Goal: Book appointment/travel/reservation

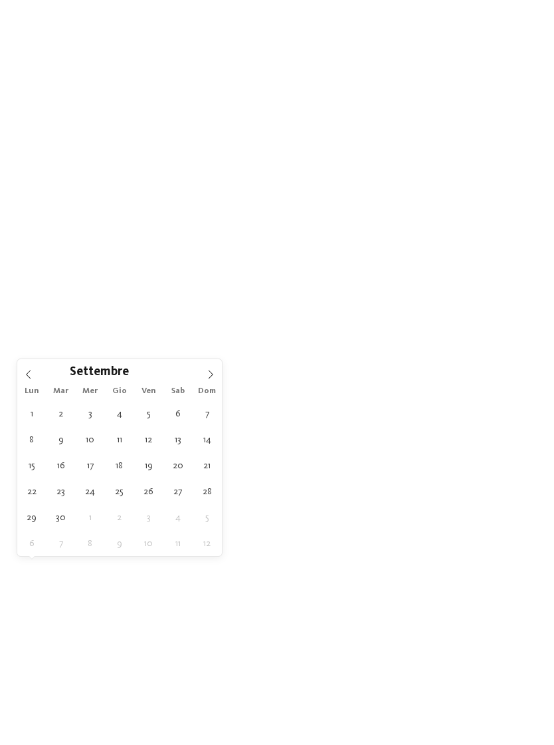
click at [212, 381] on span at bounding box center [210, 370] width 23 height 23
click at [208, 379] on icon at bounding box center [210, 374] width 9 height 9
click at [213, 376] on icon at bounding box center [211, 374] width 5 height 9
type div "[DATE]"
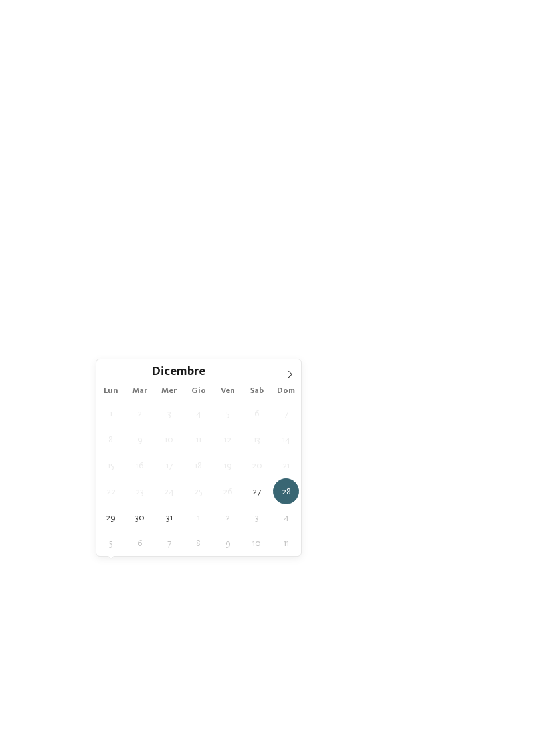
click at [153, 556] on span "[DATE]" at bounding box center [134, 550] width 42 height 9
type div "[DATE]"
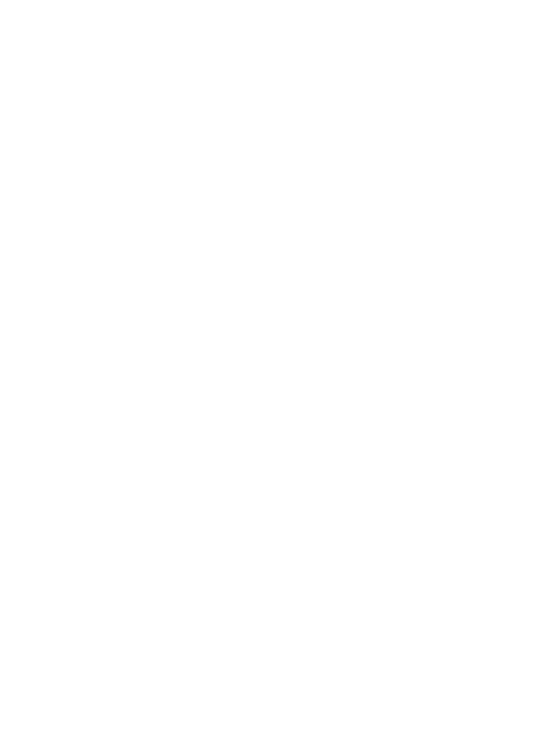
click at [229, 556] on span "Regione" at bounding box center [213, 550] width 42 height 9
click at [318, 446] on div "accetta" at bounding box center [277, 459] width 173 height 27
click at [489, 562] on link "trova l’hotel" at bounding box center [499, 550] width 75 height 23
click at [447, 337] on h4 "linara mountain family stay ***" at bounding box center [405, 345] width 217 height 17
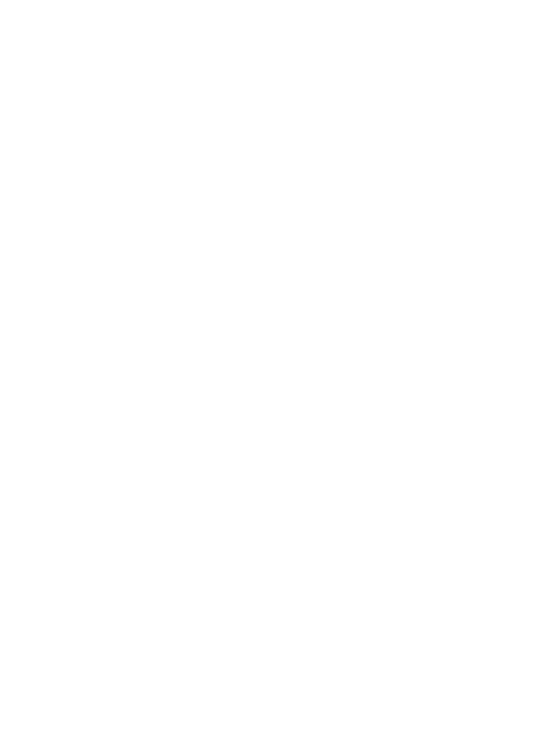
click at [445, 337] on h4 "linara mountain family stay ***" at bounding box center [405, 345] width 217 height 17
click at [491, 221] on div at bounding box center [406, 220] width 244 height 137
click at [535, 235] on icon at bounding box center [528, 246] width 29 height 23
